Goal: Task Accomplishment & Management: Use online tool/utility

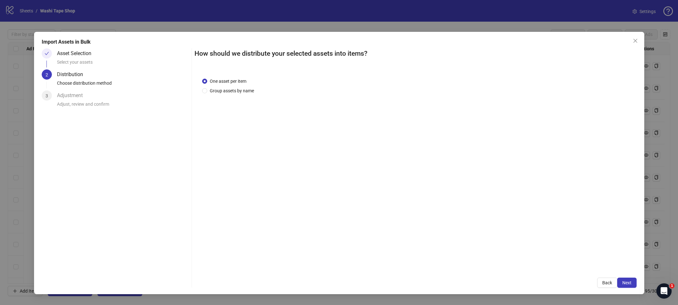
scroll to position [1892, 0]
click at [232, 88] on span "Group assets by name" at bounding box center [231, 90] width 49 height 7
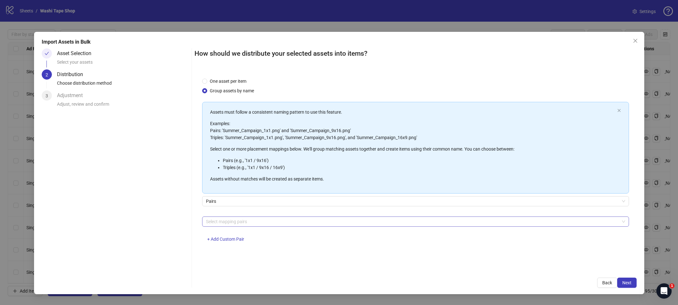
drag, startPoint x: 305, startPoint y: 229, endPoint x: 300, endPoint y: 223, distance: 8.8
click at [305, 228] on div "Select mapping pairs + Add Custom Pair" at bounding box center [415, 233] width 427 height 33
click at [300, 223] on div at bounding box center [413, 221] width 418 height 9
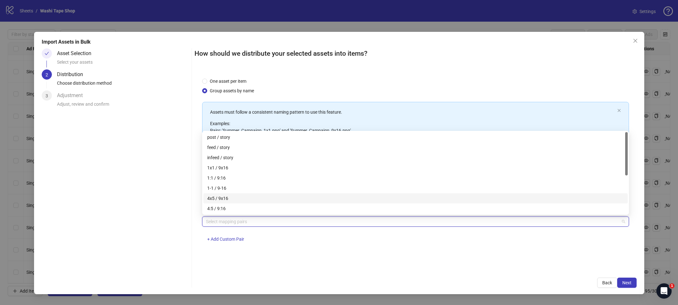
click at [229, 198] on div "4x5 / 9x16" at bounding box center [415, 198] width 417 height 7
click at [227, 168] on div "1x1 / 9x16" at bounding box center [415, 167] width 417 height 7
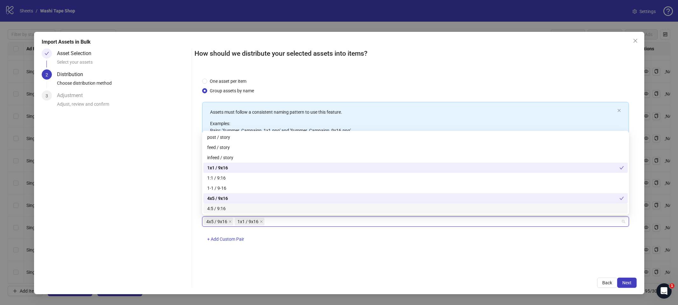
click at [630, 291] on div "Import Assets in Bulk Asset Selection Select your assets 2 Distribution Choose …" at bounding box center [339, 163] width 611 height 262
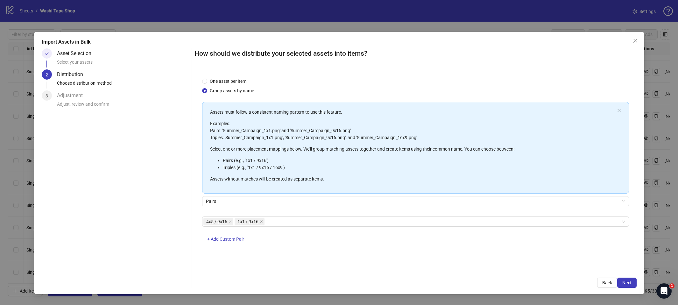
click at [622, 277] on div "How should we distribute your selected assets into items? One asset per item Gr…" at bounding box center [416, 168] width 442 height 240
click at [625, 281] on span "Next" at bounding box center [627, 282] width 9 height 5
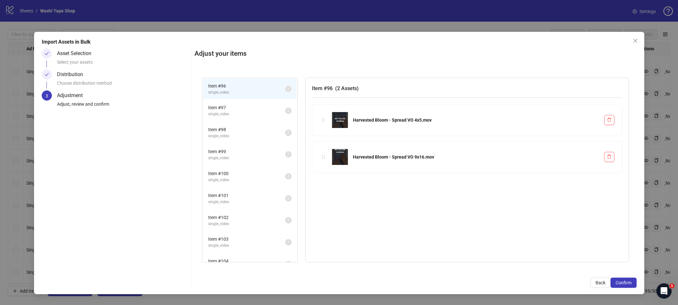
click at [625, 281] on span "Confirm" at bounding box center [624, 282] width 16 height 5
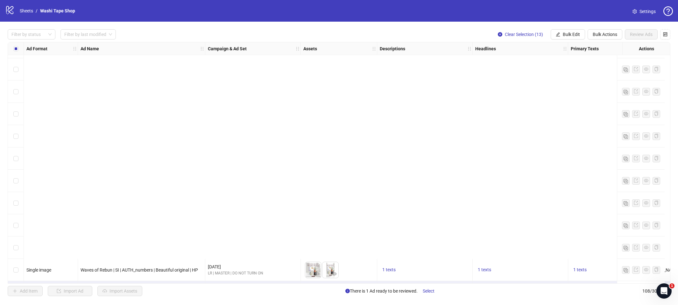
scroll to position [2182, 0]
